Goal: Information Seeking & Learning: Find specific fact

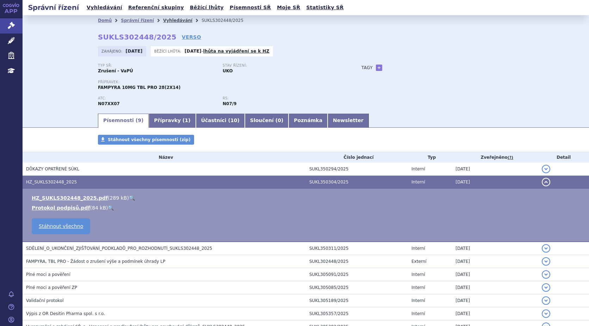
click at [166, 20] on link "Vyhledávání" at bounding box center [177, 20] width 29 height 5
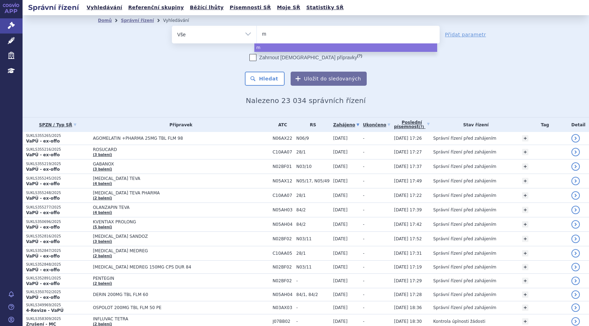
type input "ma"
type input "mave"
type input "mavenc"
type input "mavencl"
type input "[MEDICAL_DATA]"
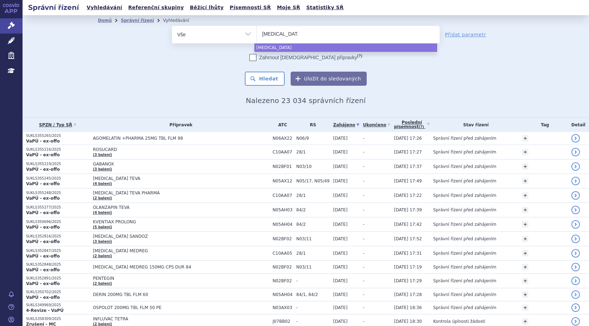
select select "[MEDICAL_DATA]"
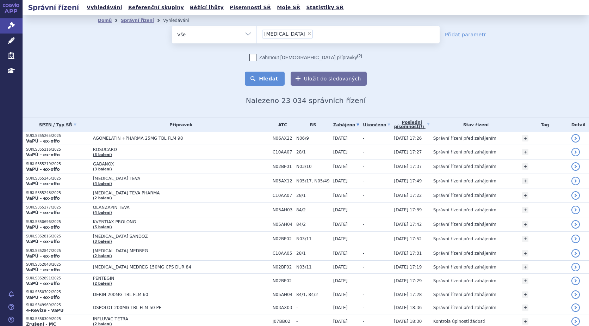
click at [274, 79] on button "Hledat" at bounding box center [265, 79] width 40 height 14
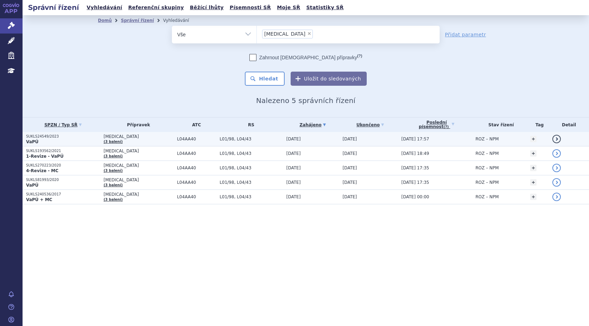
click at [39, 141] on p "VaPÚ" at bounding box center [63, 142] width 74 height 6
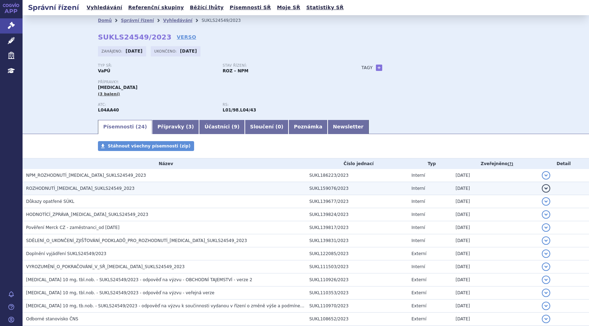
click at [71, 188] on span "ROZHODNUTÍ_MAVENCLAD_SUKLS24549_2023" at bounding box center [80, 188] width 109 height 5
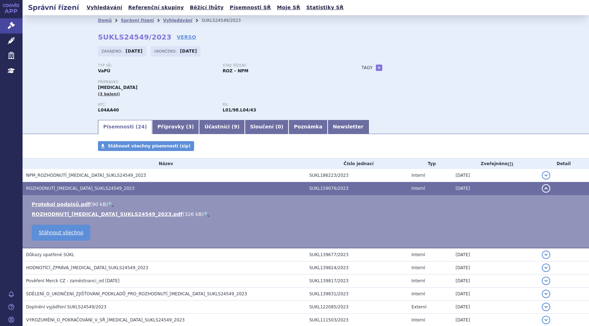
click at [204, 215] on link "🔍" at bounding box center [207, 214] width 6 height 6
